Goal: Information Seeking & Learning: Learn about a topic

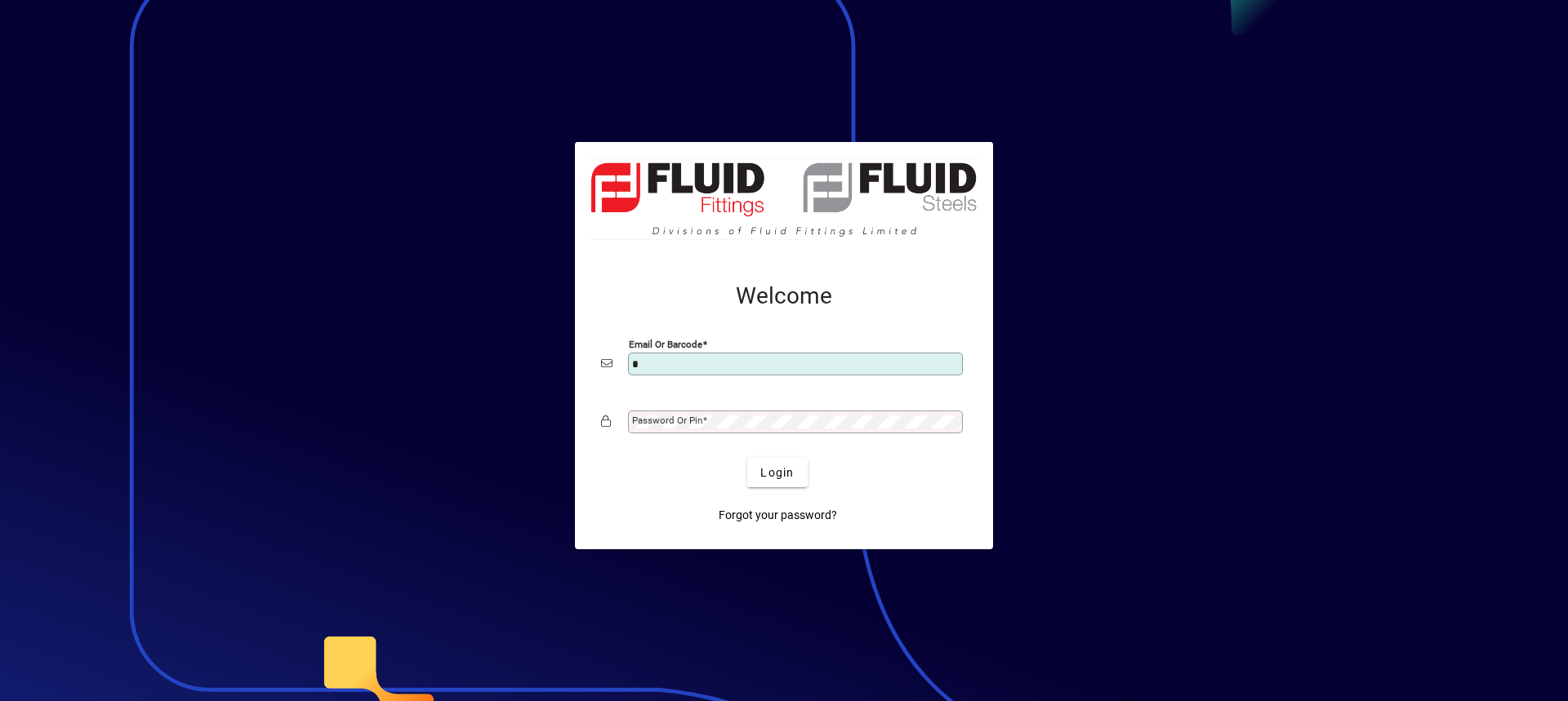
type input "**********"
click at [675, 425] on mat-label "Password or Pin" at bounding box center [667, 420] width 70 height 11
click at [789, 475] on span "Login" at bounding box center [777, 473] width 33 height 17
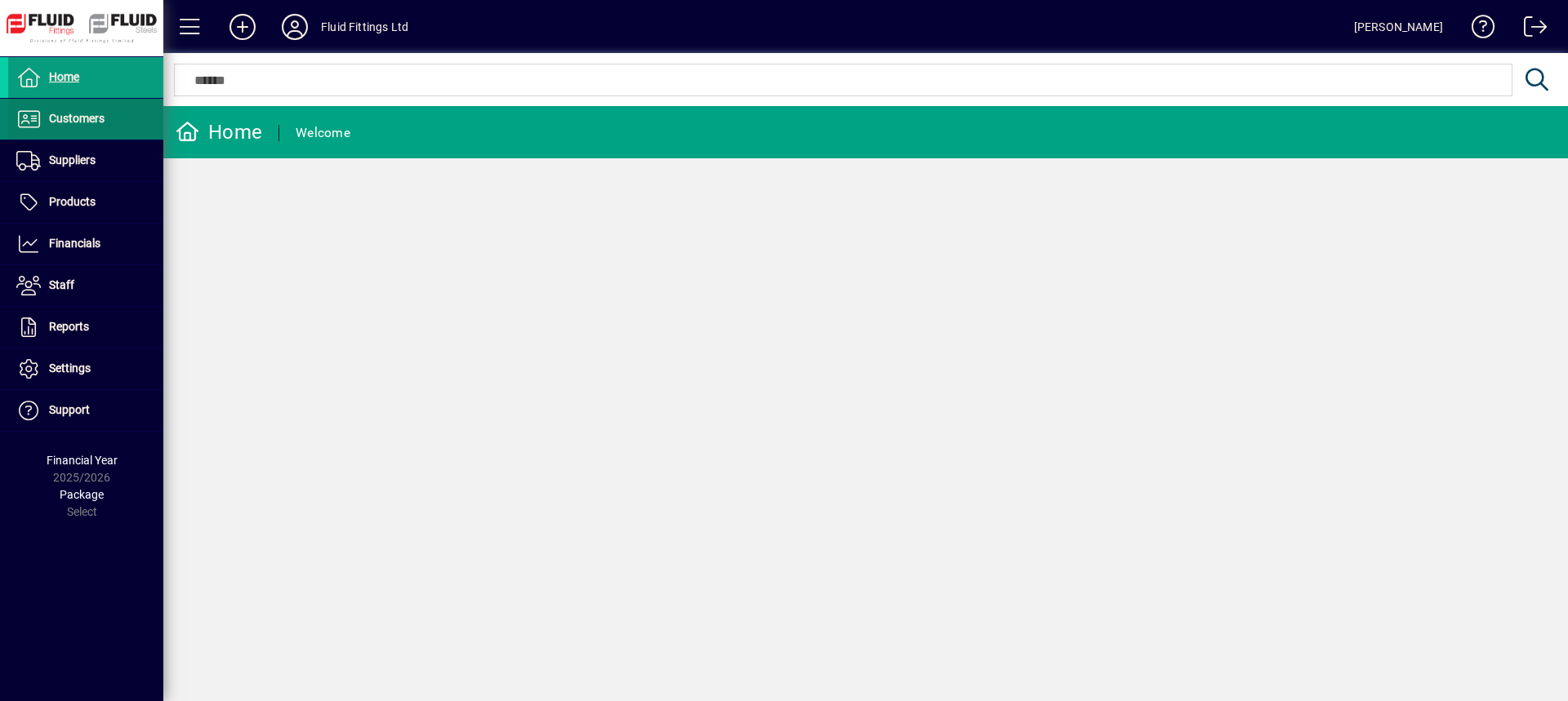
click at [78, 128] on span "Customers" at bounding box center [56, 119] width 96 height 19
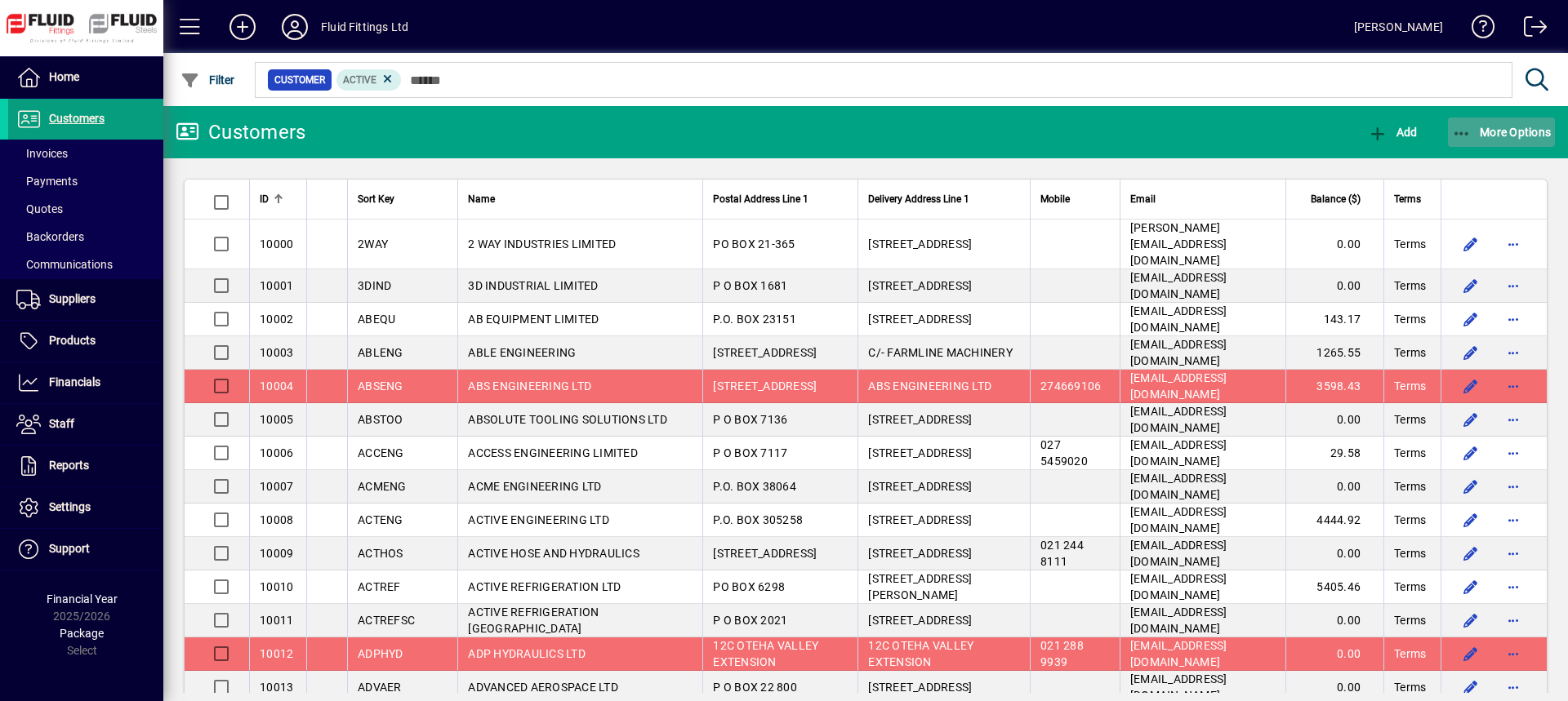
click at [1528, 138] on span "More Options" at bounding box center [1502, 132] width 100 height 13
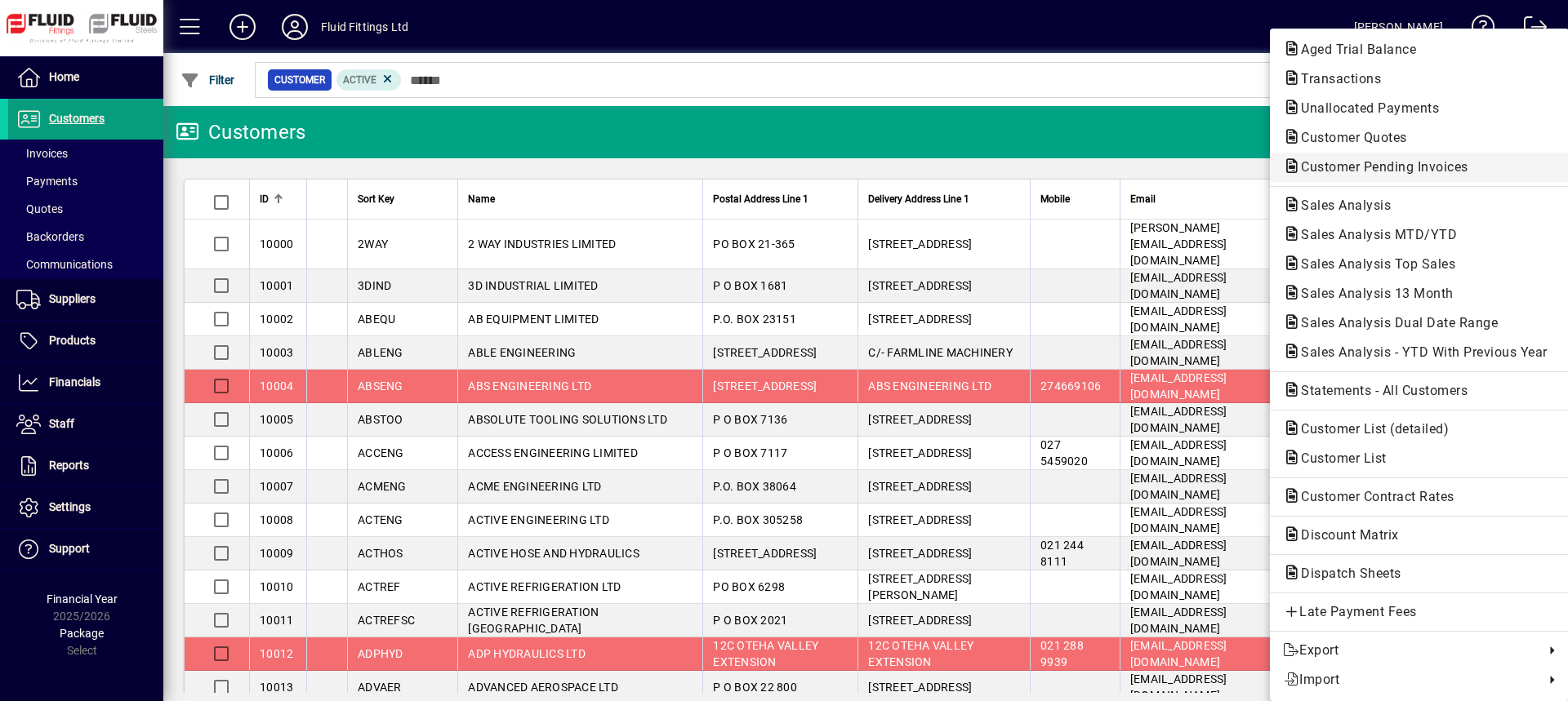
click at [1358, 166] on span "Customer Pending Invoices" at bounding box center [1379, 167] width 193 height 16
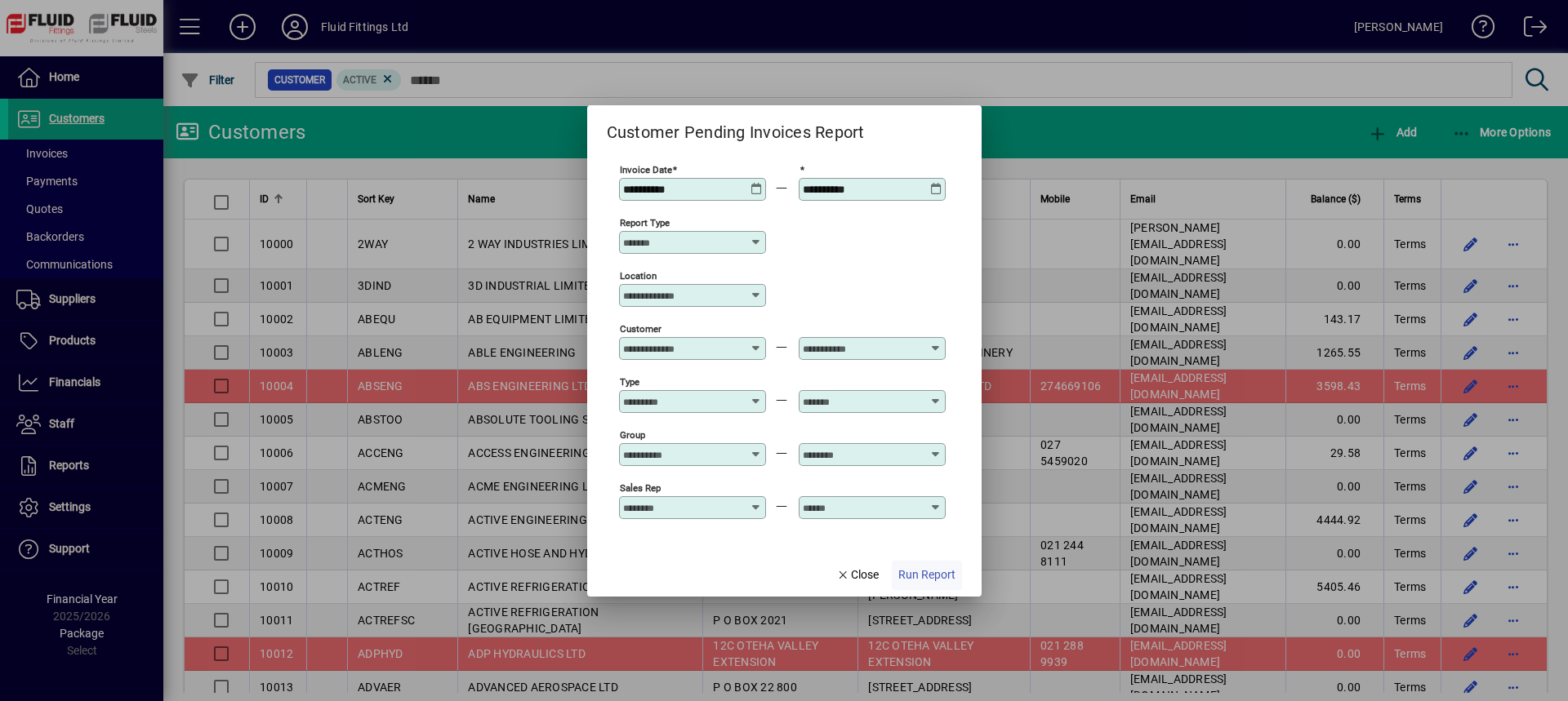
click at [937, 577] on span "Run Report" at bounding box center [926, 575] width 57 height 17
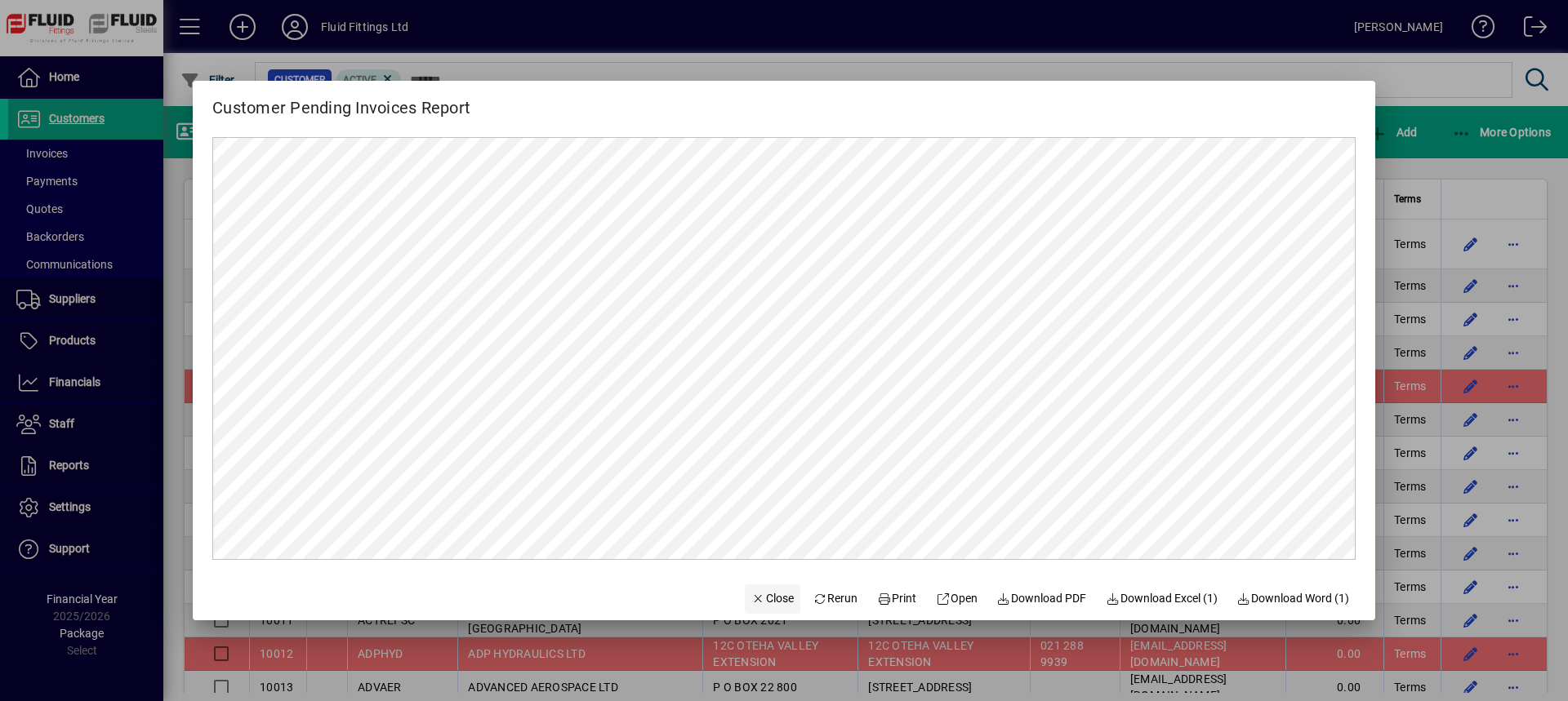
click at [778, 598] on button "Close" at bounding box center [773, 600] width 56 height 30
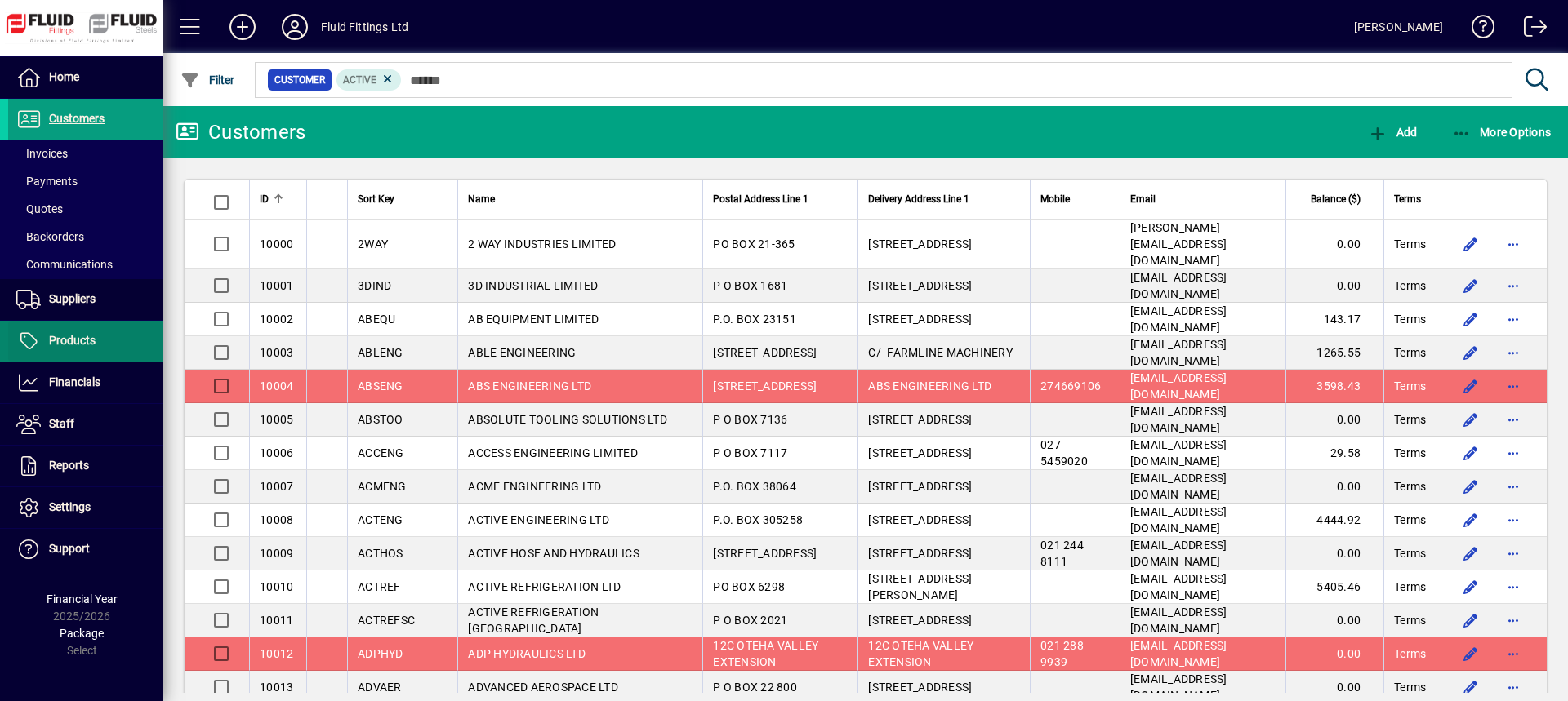
click at [122, 335] on span at bounding box center [85, 341] width 155 height 39
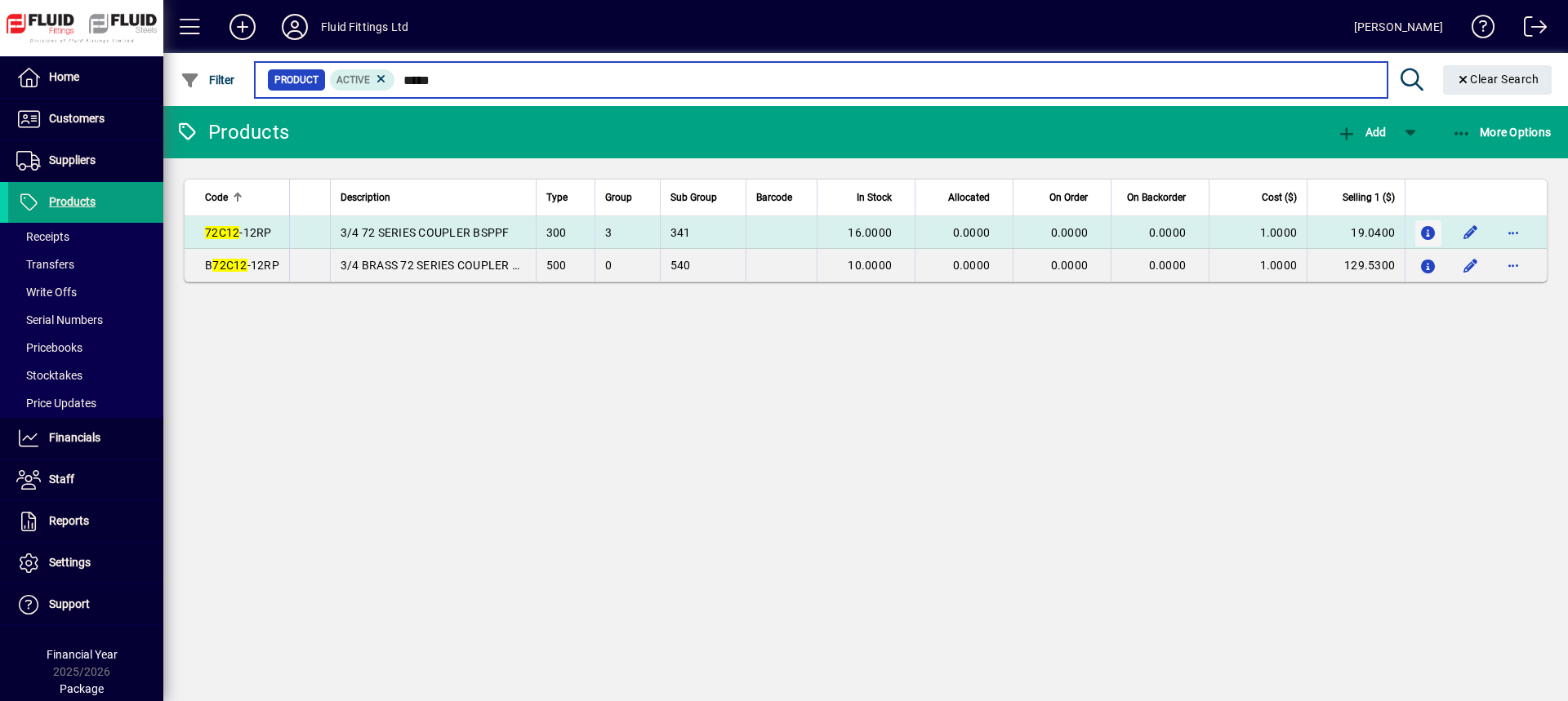
type input "*****"
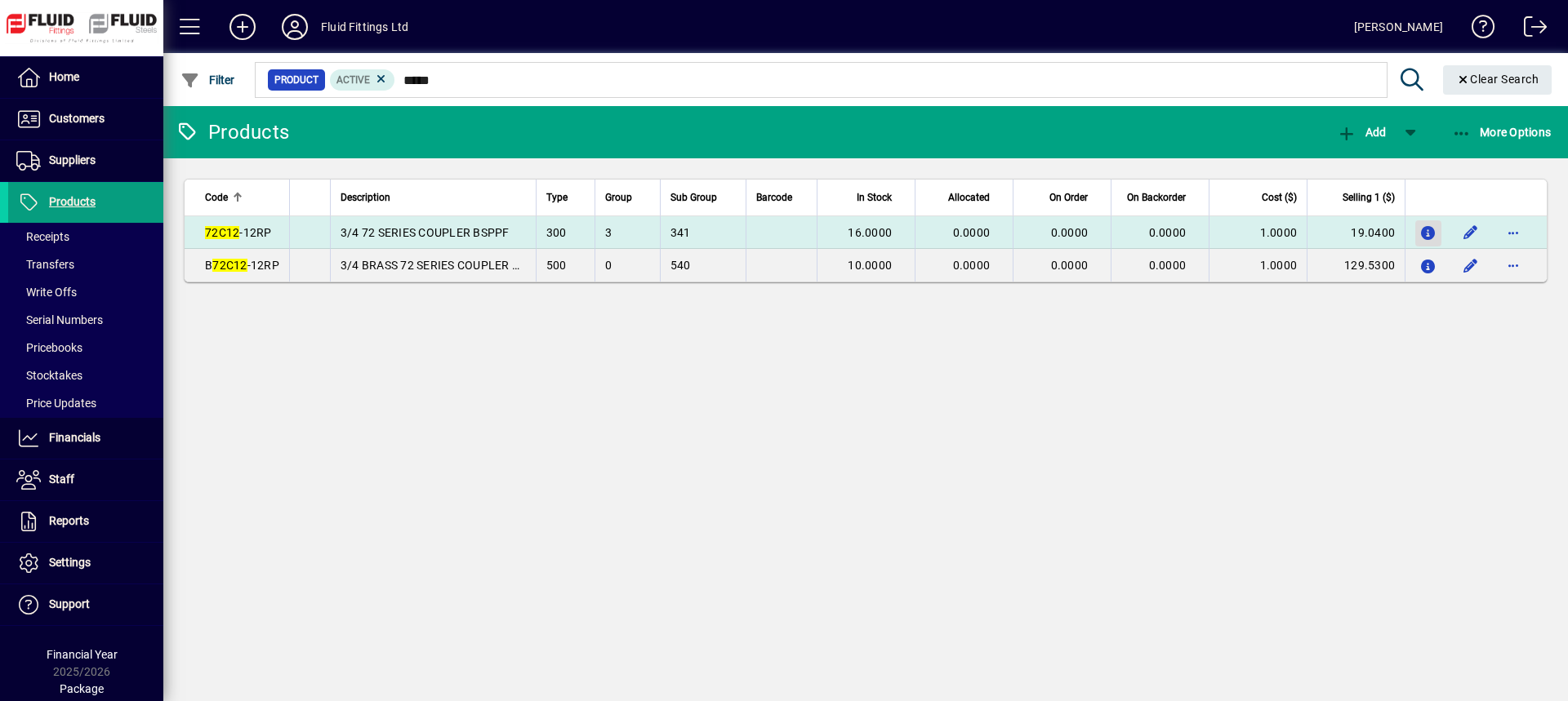
click at [1434, 228] on icon "button" at bounding box center [1429, 234] width 17 height 14
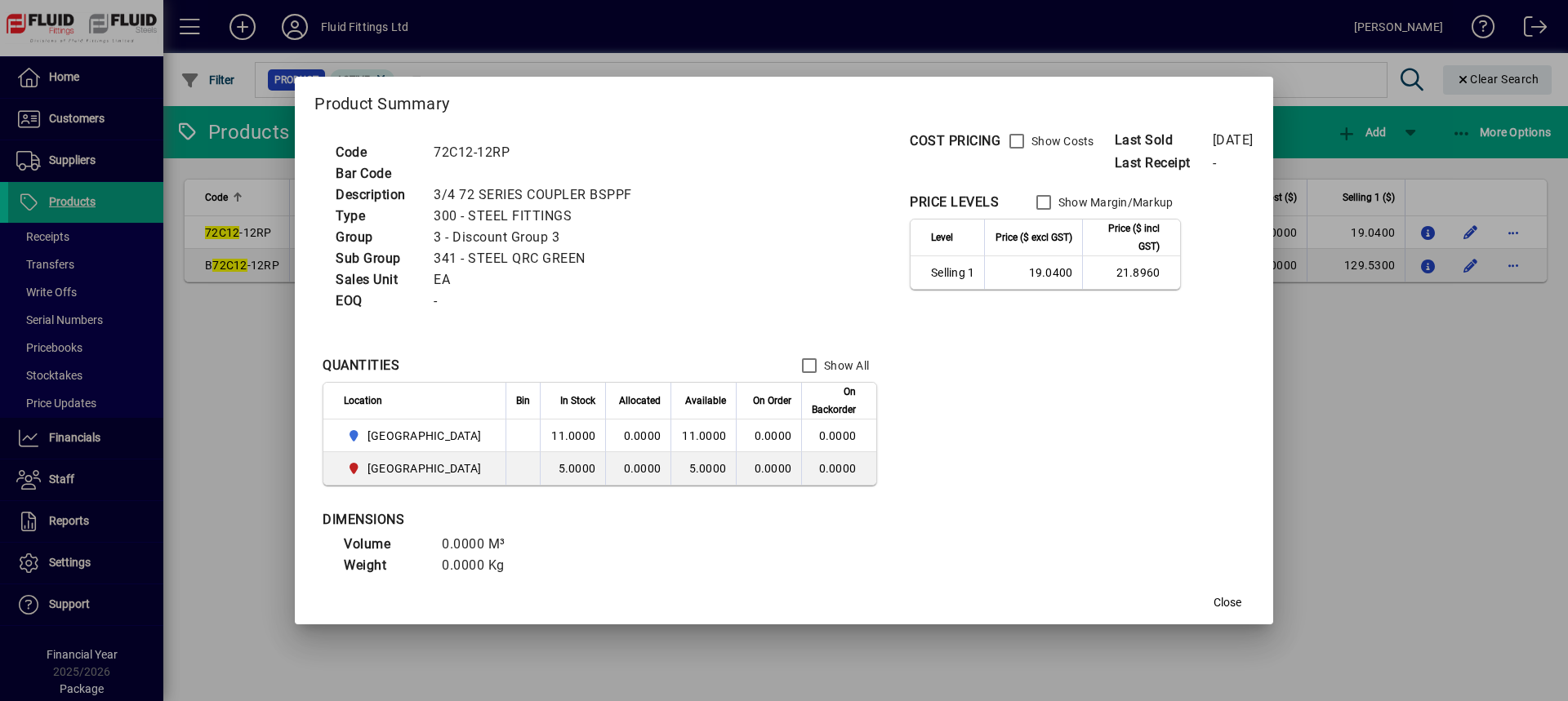
drag, startPoint x: 1231, startPoint y: 601, endPoint x: 1119, endPoint y: 525, distance: 135.4
click at [1231, 602] on span "Close" at bounding box center [1228, 603] width 28 height 17
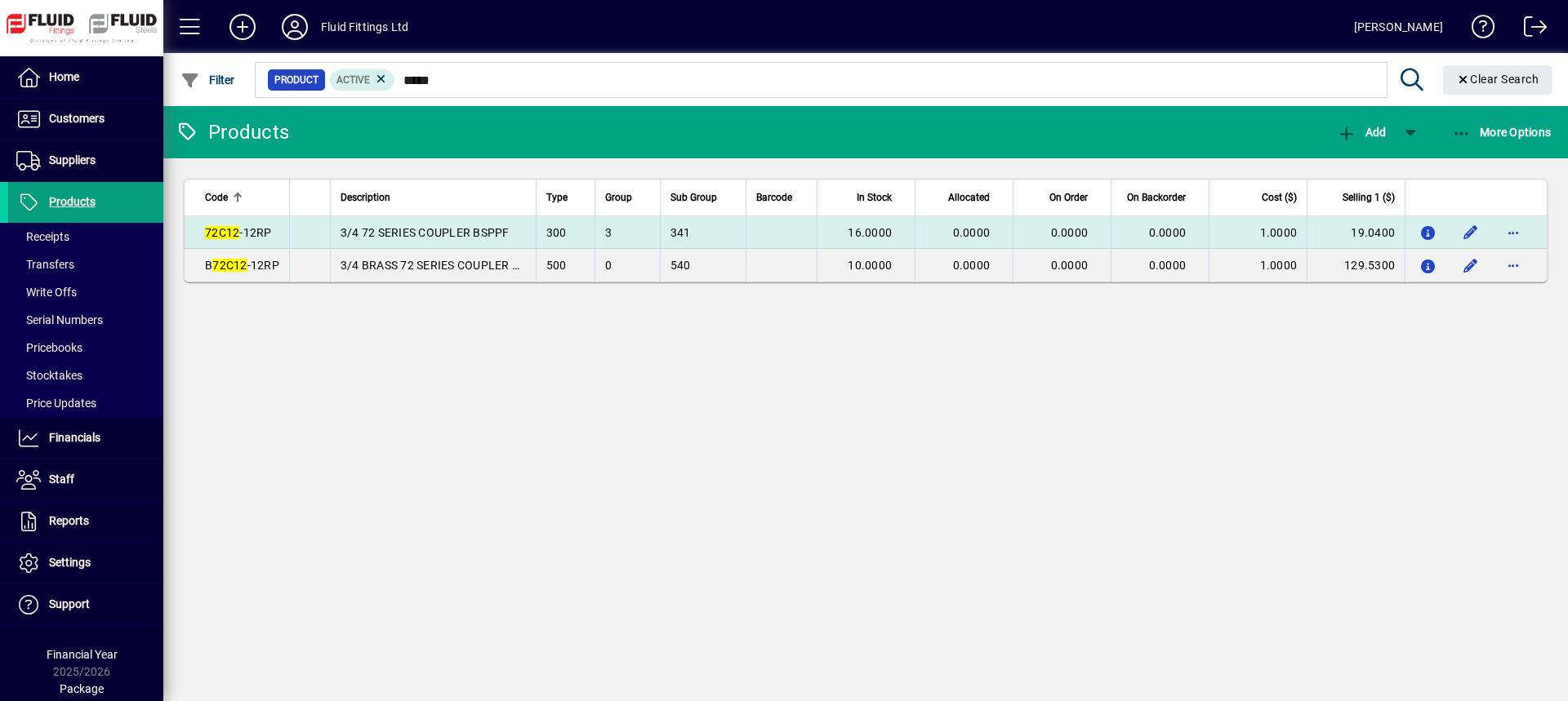
click at [254, 232] on span "72C12 -12RP" at bounding box center [238, 233] width 67 height 13
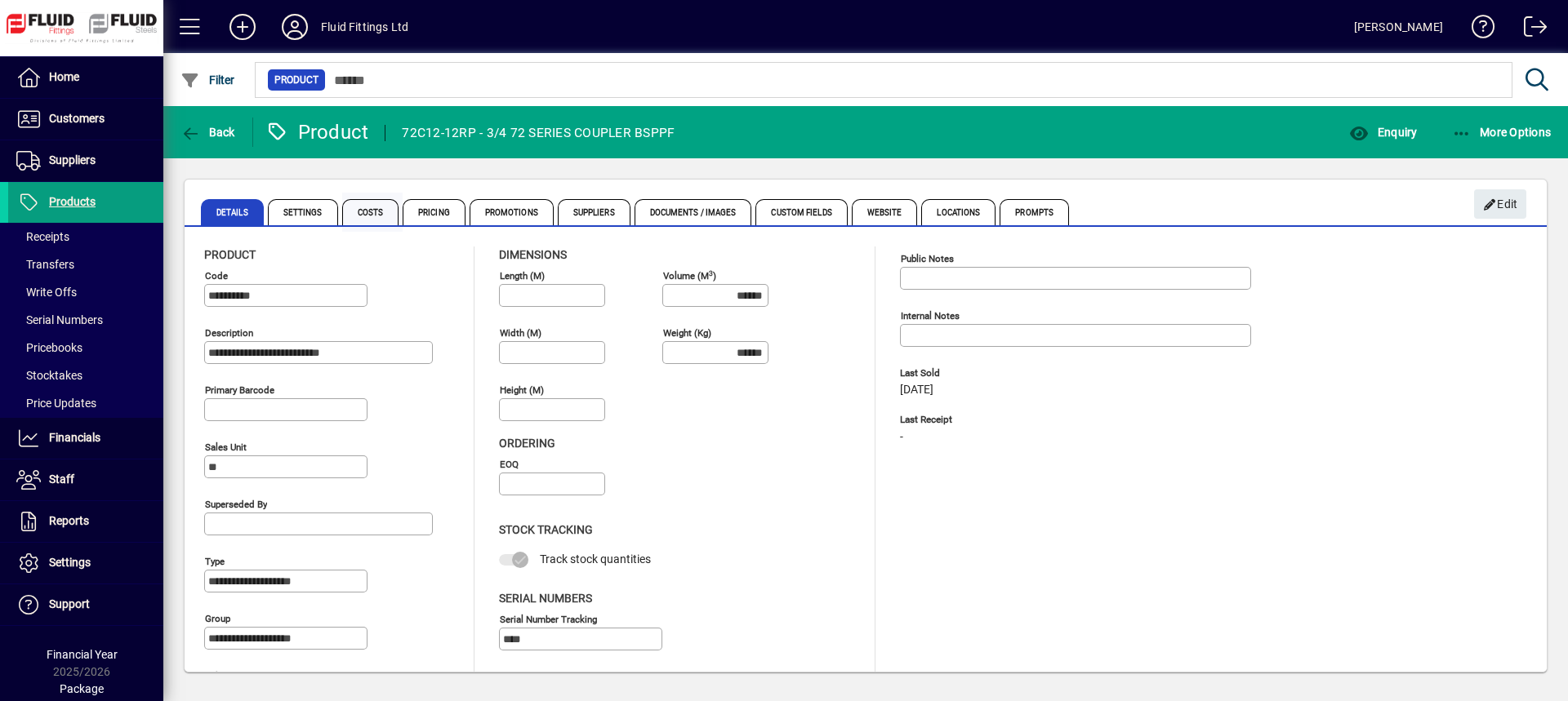
click at [370, 213] on span "Costs" at bounding box center [370, 212] width 57 height 26
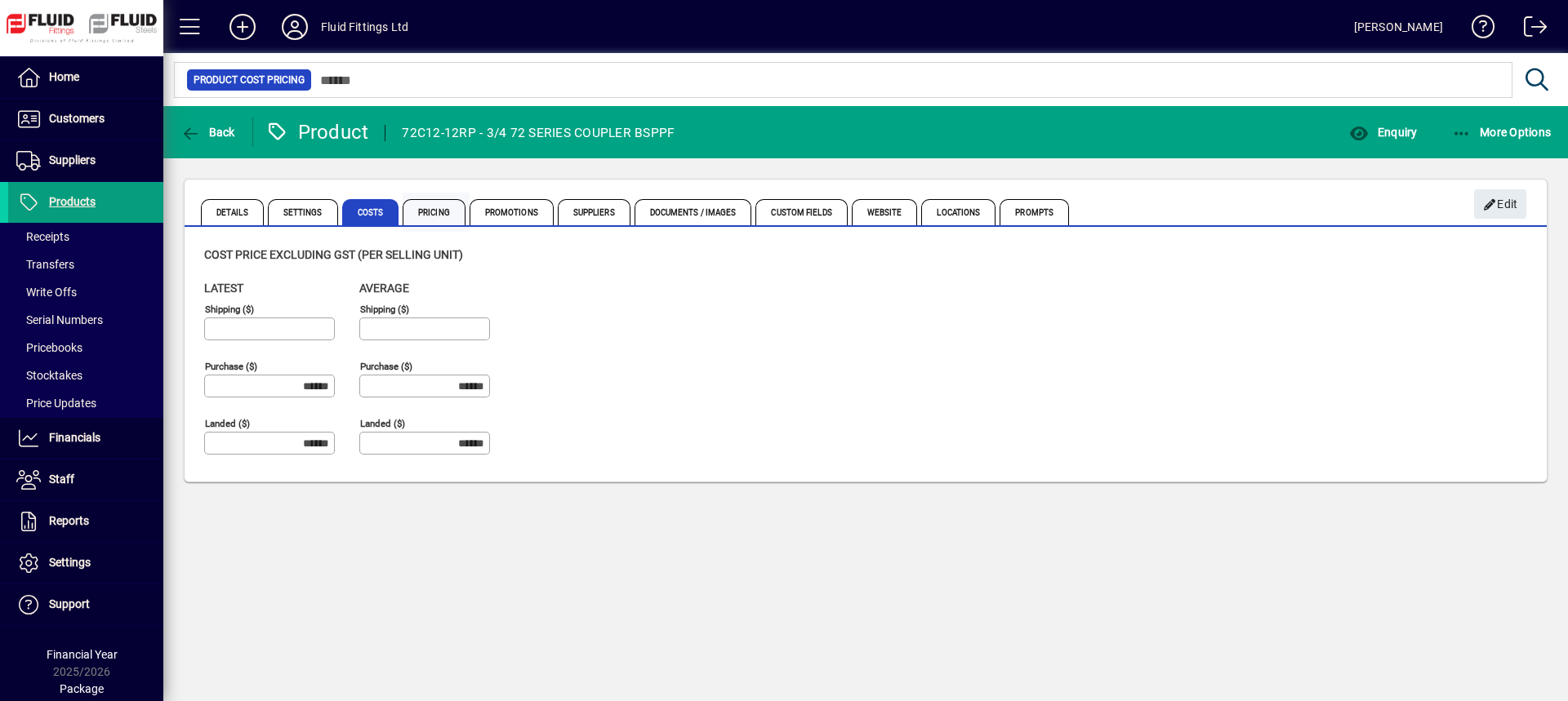
click at [436, 210] on span "Pricing" at bounding box center [434, 212] width 63 height 26
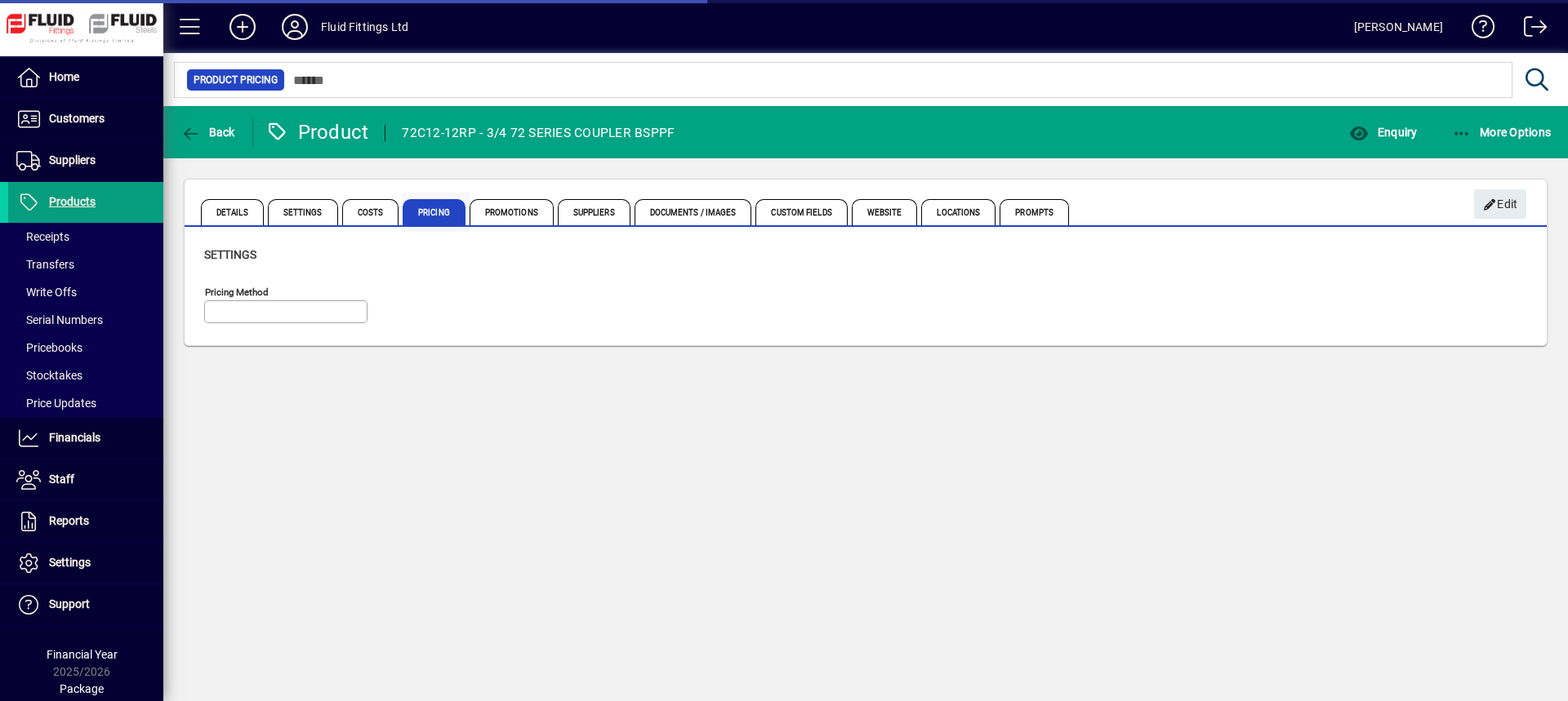
type input "**********"
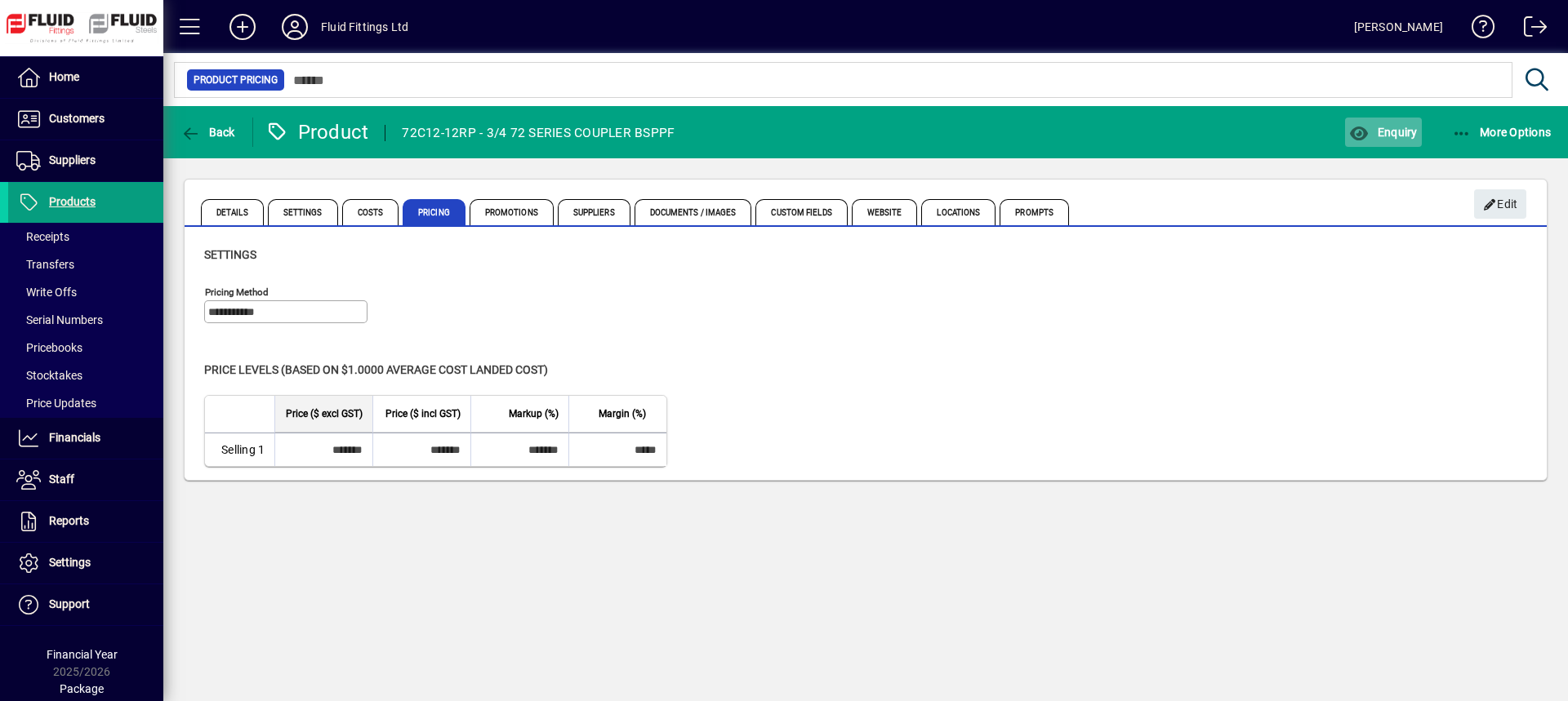
click at [1390, 135] on span "Enquiry" at bounding box center [1383, 132] width 68 height 13
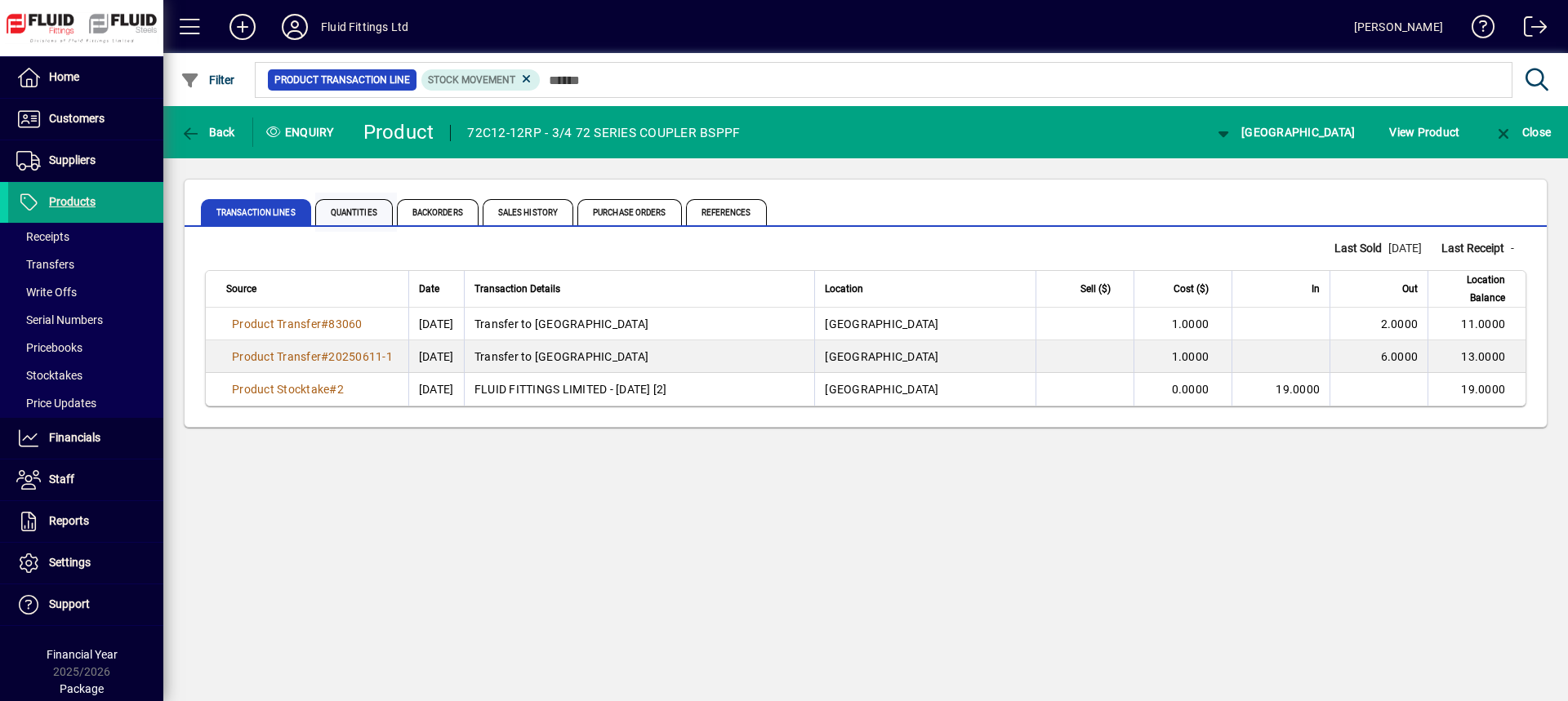
click at [384, 215] on span "Quantities" at bounding box center [354, 212] width 78 height 26
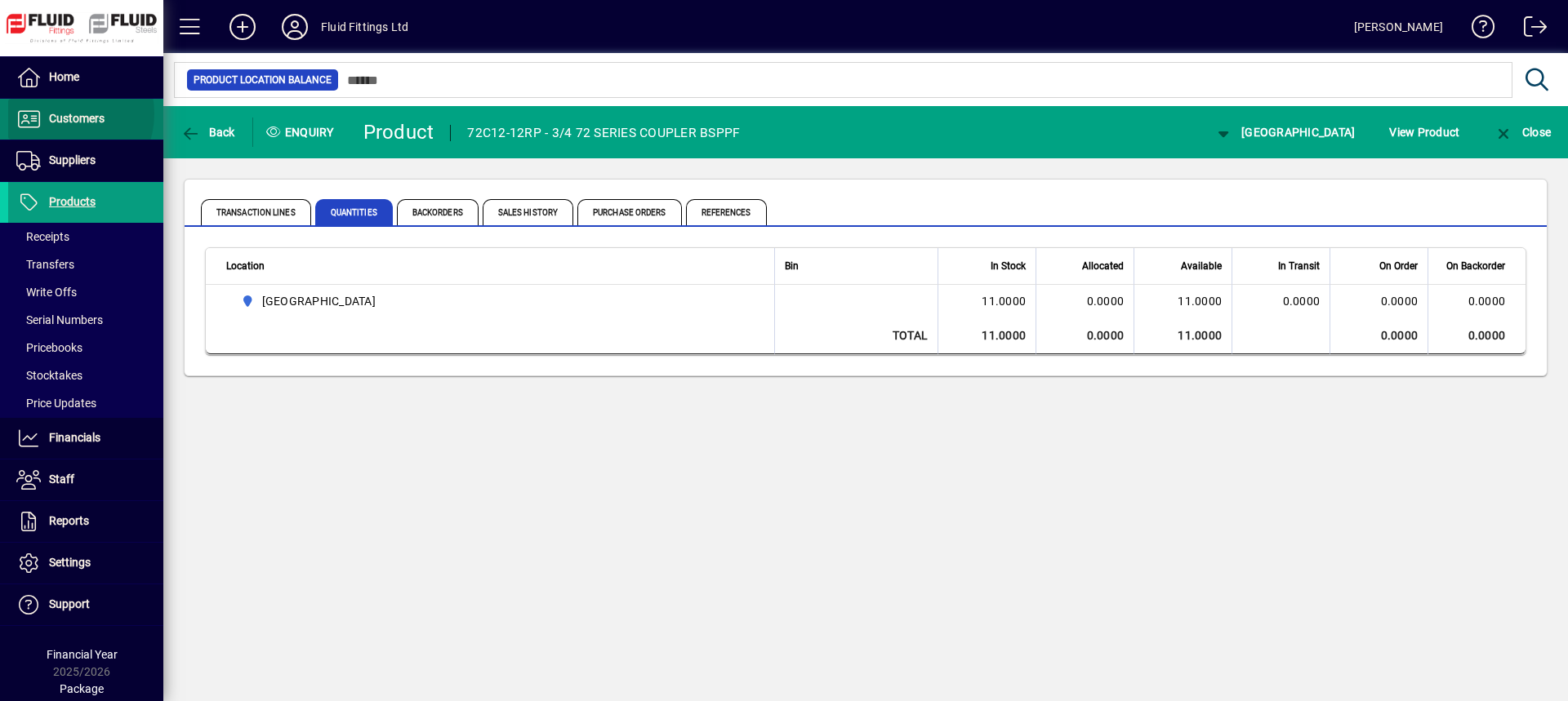
click at [58, 114] on span "Customers" at bounding box center [77, 118] width 56 height 13
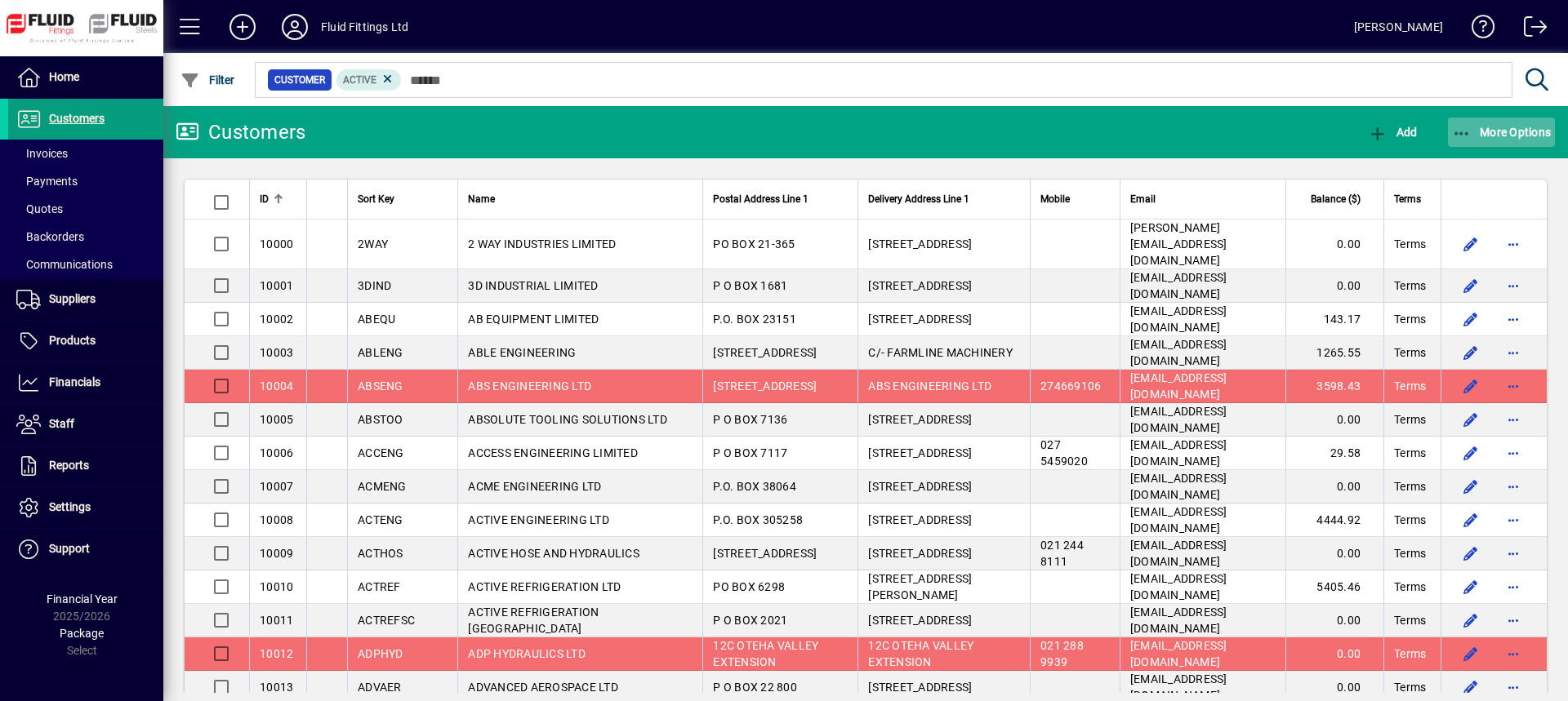
click at [1517, 128] on span "More Options" at bounding box center [1502, 132] width 100 height 13
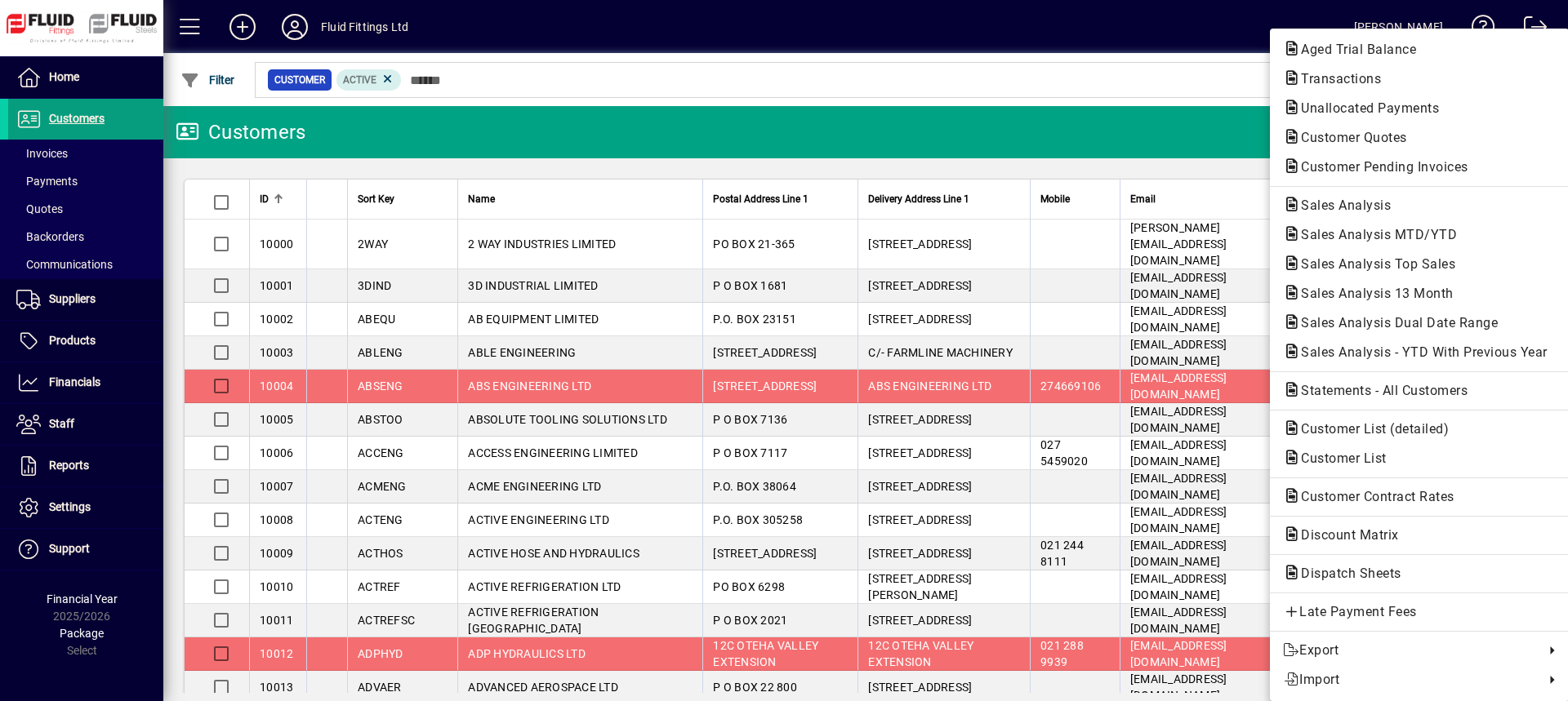
click at [1370, 163] on span "Customer Pending Invoices" at bounding box center [1379, 167] width 193 height 16
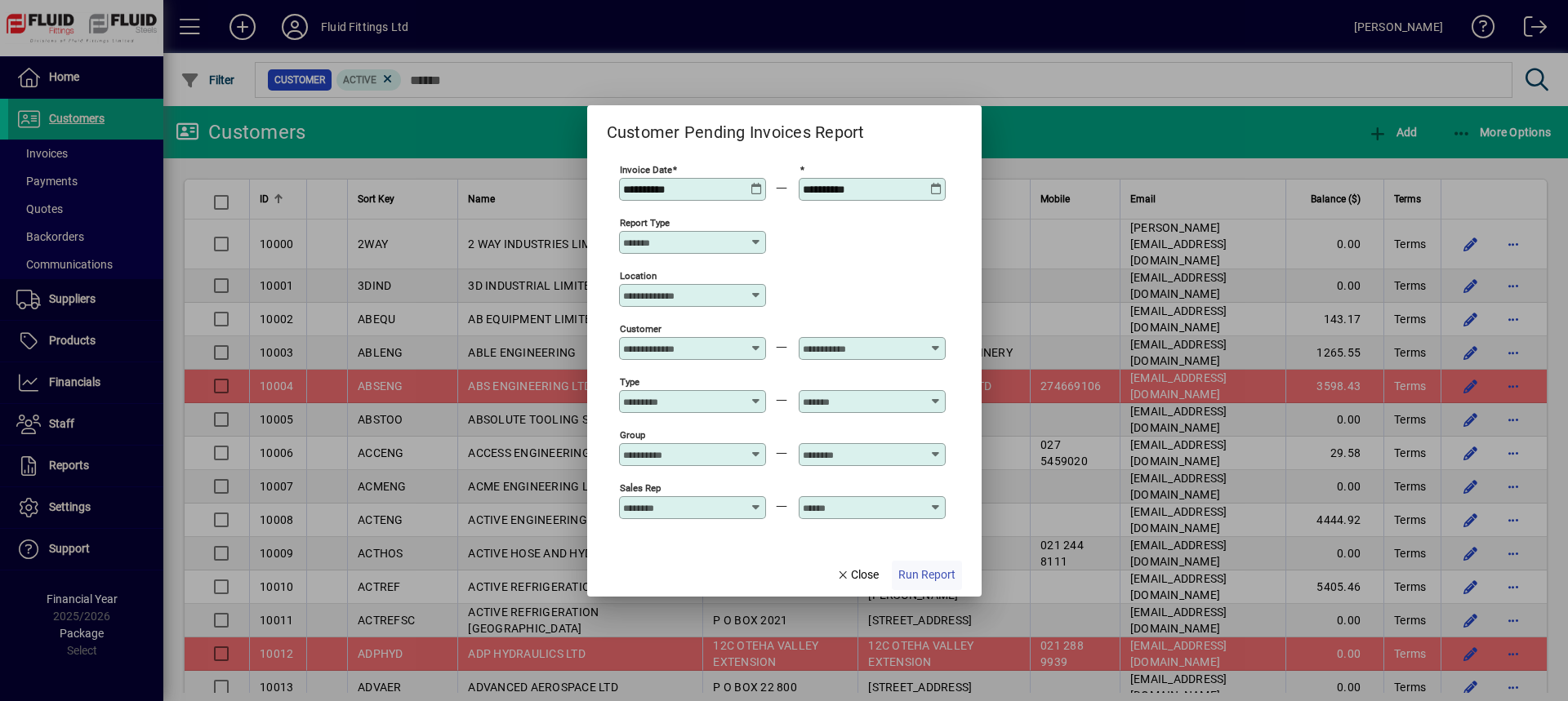
click at [929, 573] on span "Run Report" at bounding box center [926, 575] width 57 height 17
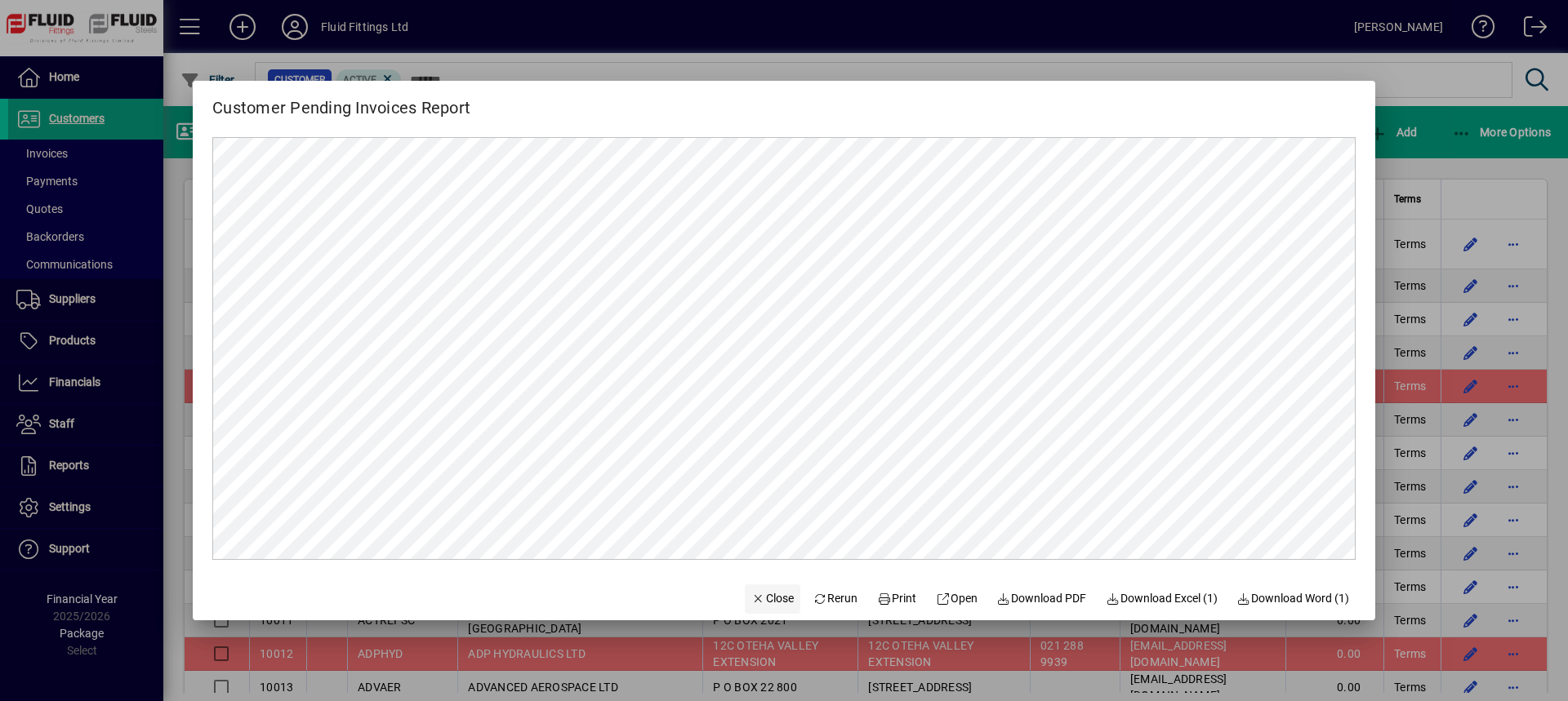
click at [774, 600] on span "Close" at bounding box center [772, 599] width 43 height 17
